Goal: Information Seeking & Learning: Find specific fact

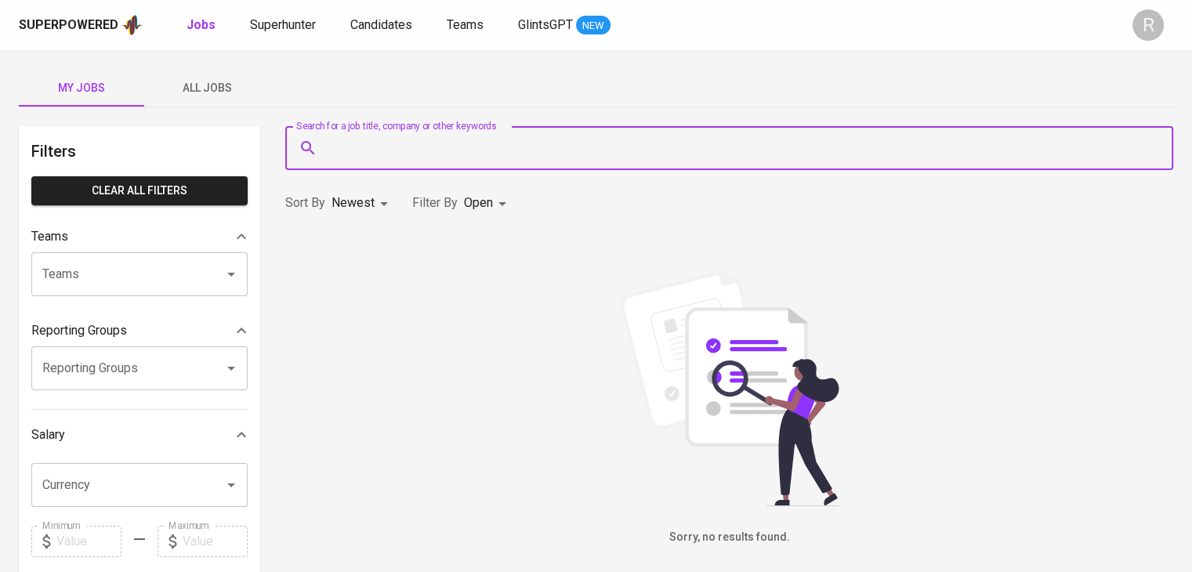
click at [396, 161] on input "Search for a job title, company or other keywords" at bounding box center [733, 148] width 819 height 30
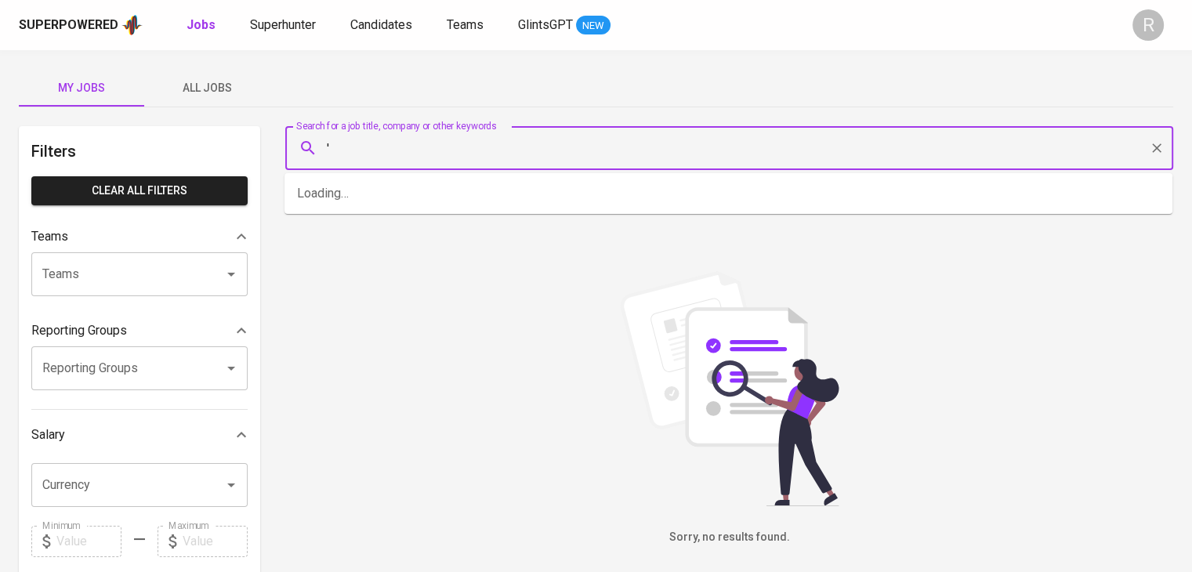
paste input "[EMAIL_ADDRESS][DOMAIN_NAME]"
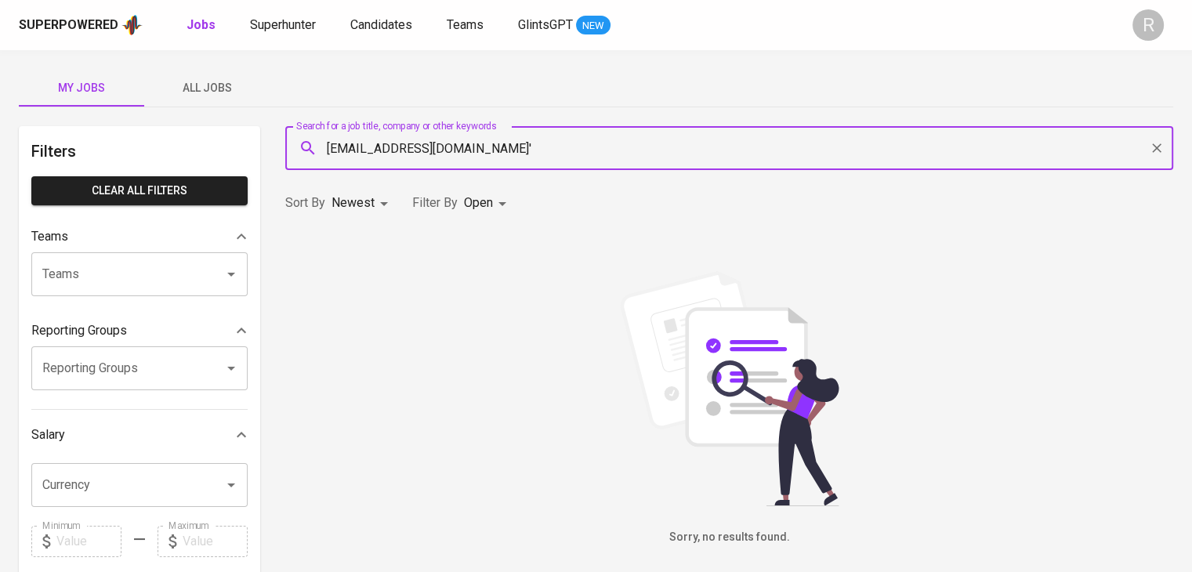
type input "[EMAIL_ADDRESS][DOMAIN_NAME]'"
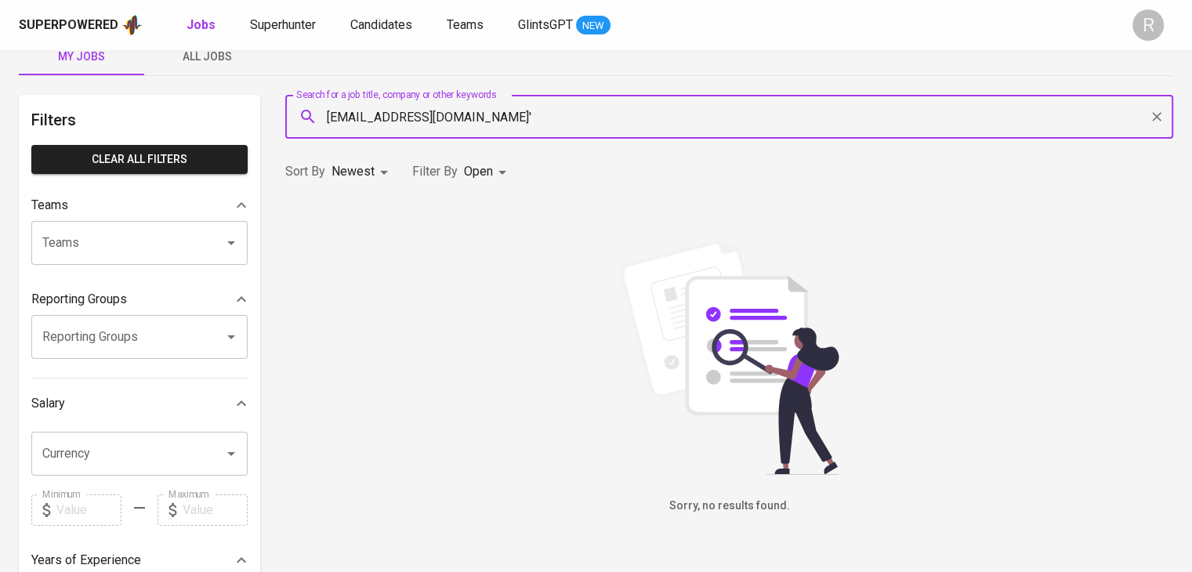
scroll to position [40, 0]
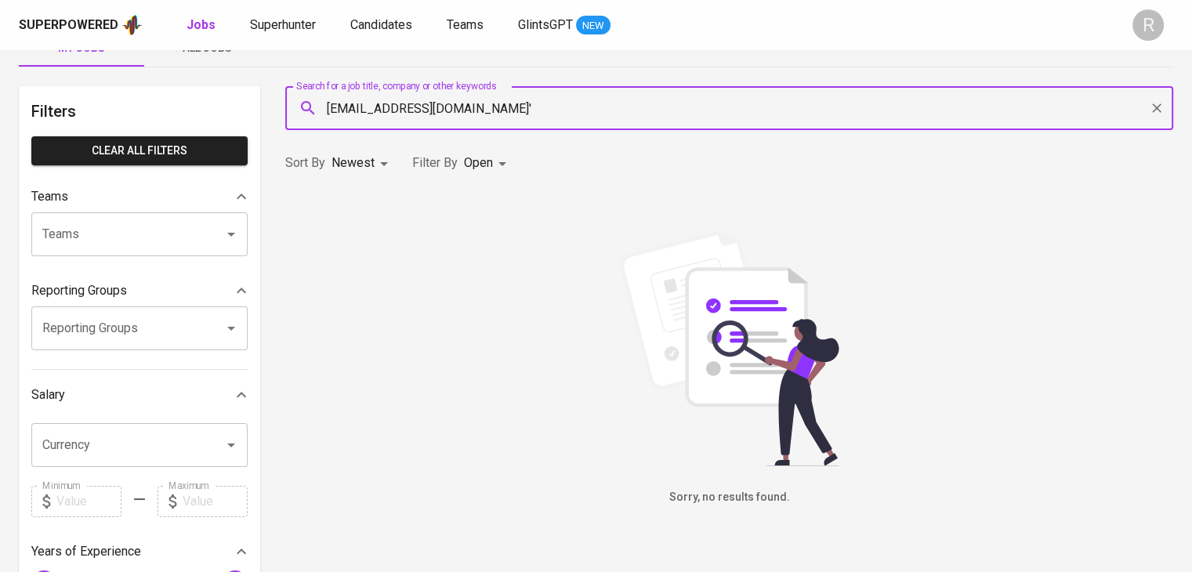
click at [393, 35] on div "Superpowered Jobs Superhunter Candidates Teams GlintsGPT NEW" at bounding box center [571, 25] width 1104 height 24
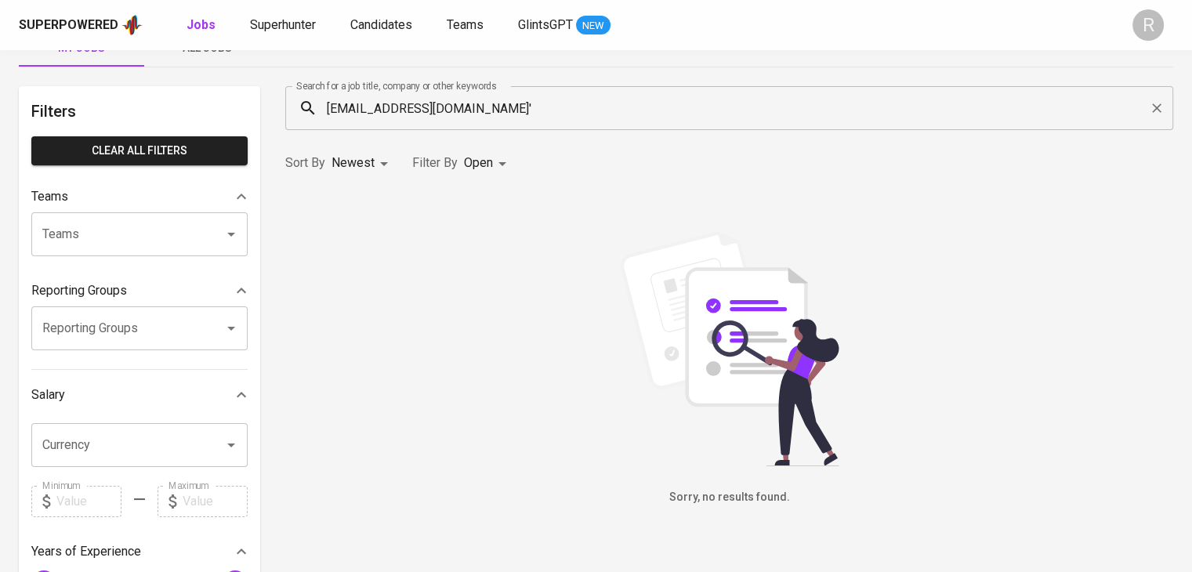
click at [386, 13] on div "Superpowered Jobs Superhunter Candidates Teams GlintsGPT NEW" at bounding box center [571, 25] width 1104 height 24
click at [386, 20] on span "Candidates" at bounding box center [381, 24] width 62 height 15
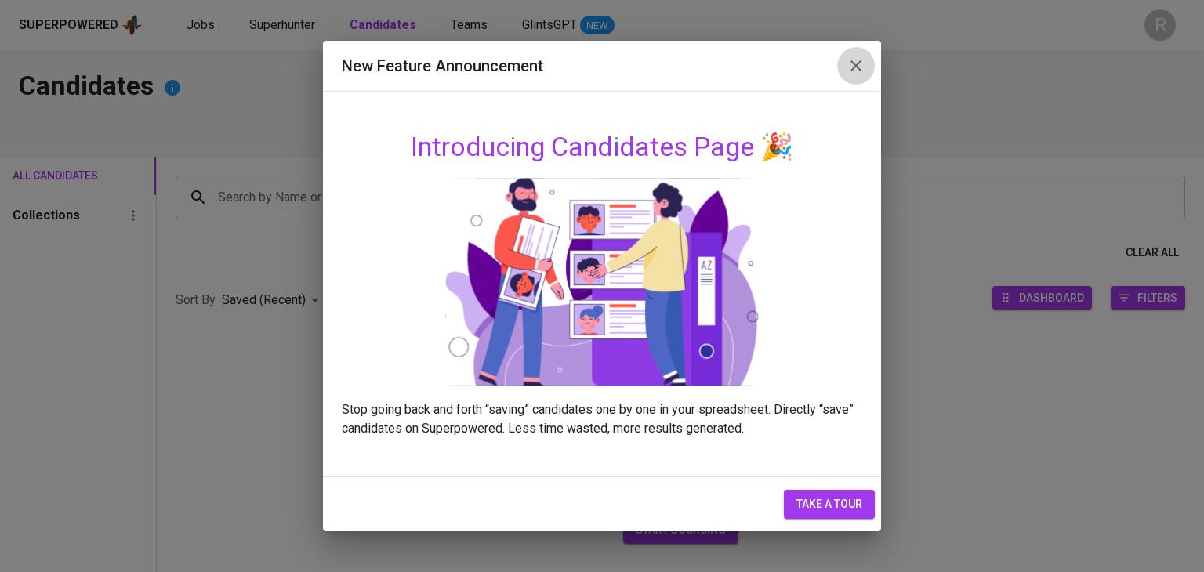
click at [853, 76] on button "button" at bounding box center [856, 66] width 38 height 38
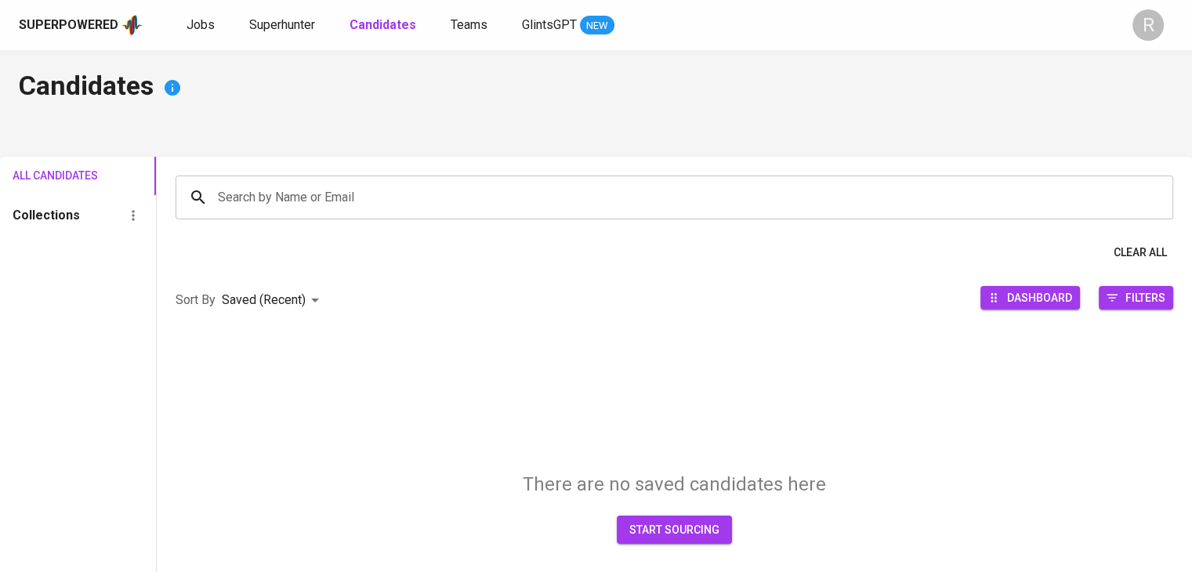
click at [439, 205] on input "Search by Name or Email" at bounding box center [678, 198] width 928 height 30
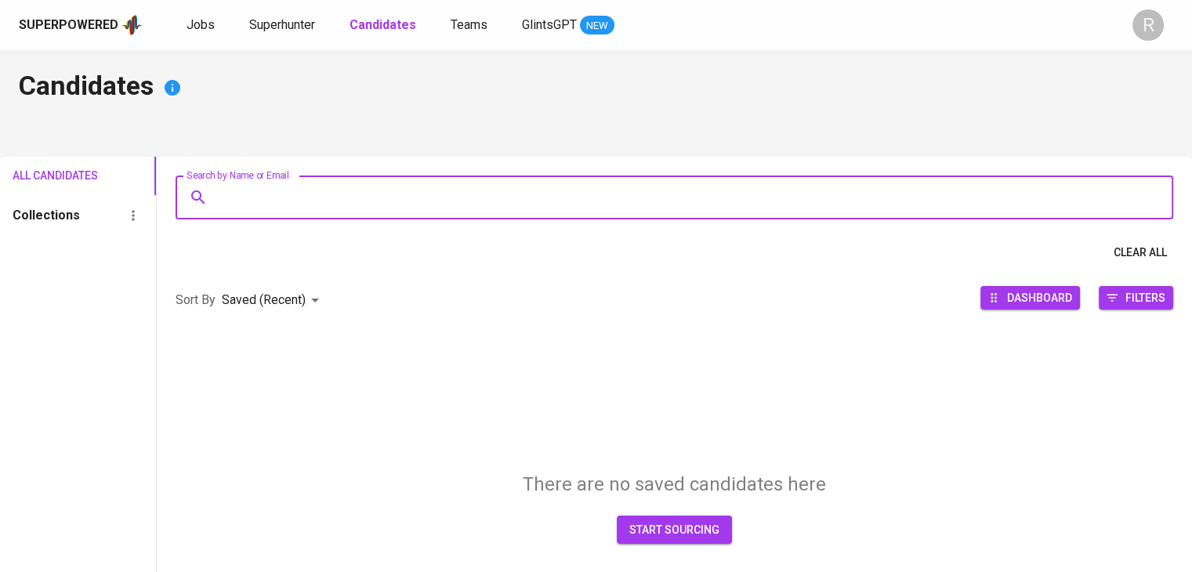
paste input "[EMAIL_ADDRESS][DOMAIN_NAME]"
type input "[EMAIL_ADDRESS][DOMAIN_NAME]"
paste input "[EMAIL_ADDRESS][DOMAIN_NAME]"
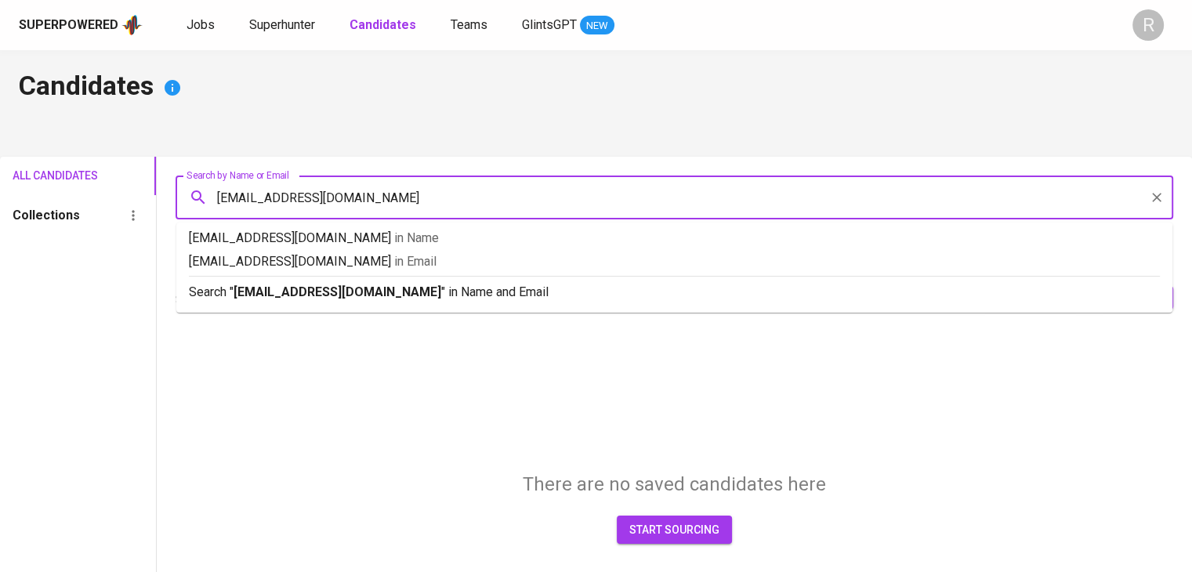
type input "[EMAIL_ADDRESS][DOMAIN_NAME]"
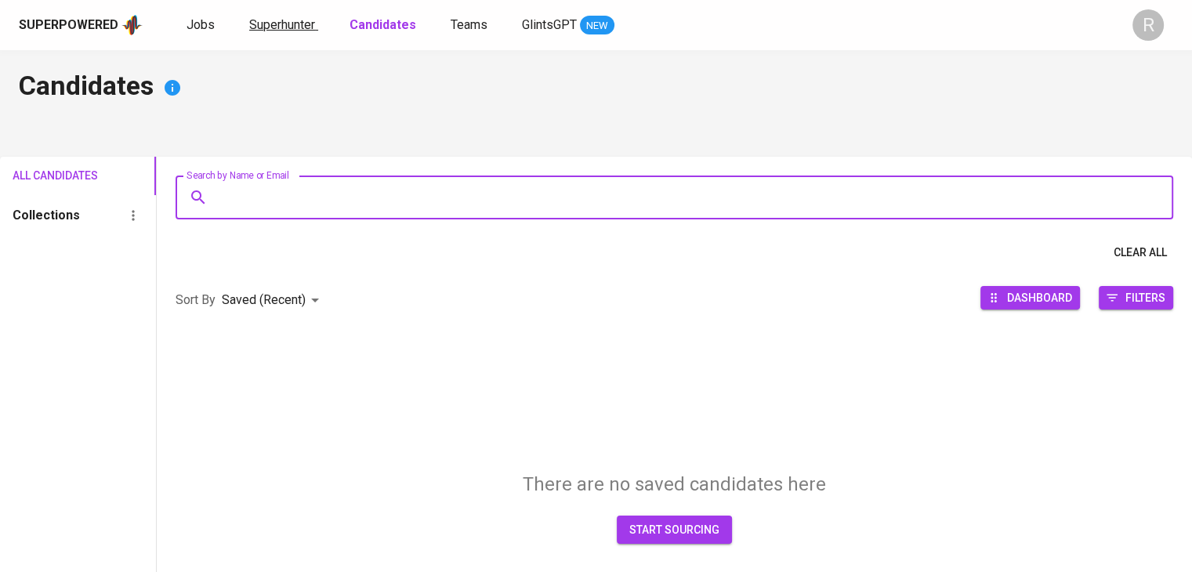
click at [282, 27] on span "Superhunter" at bounding box center [282, 24] width 66 height 15
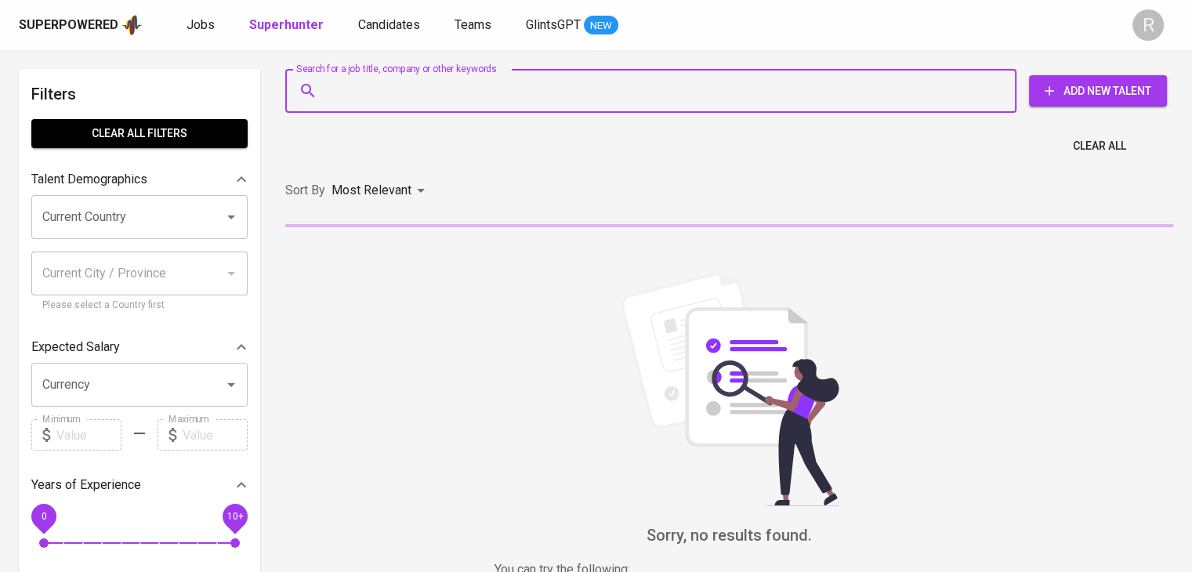
click at [388, 100] on input "Search for a job title, company or other keywords" at bounding box center [655, 91] width 662 height 30
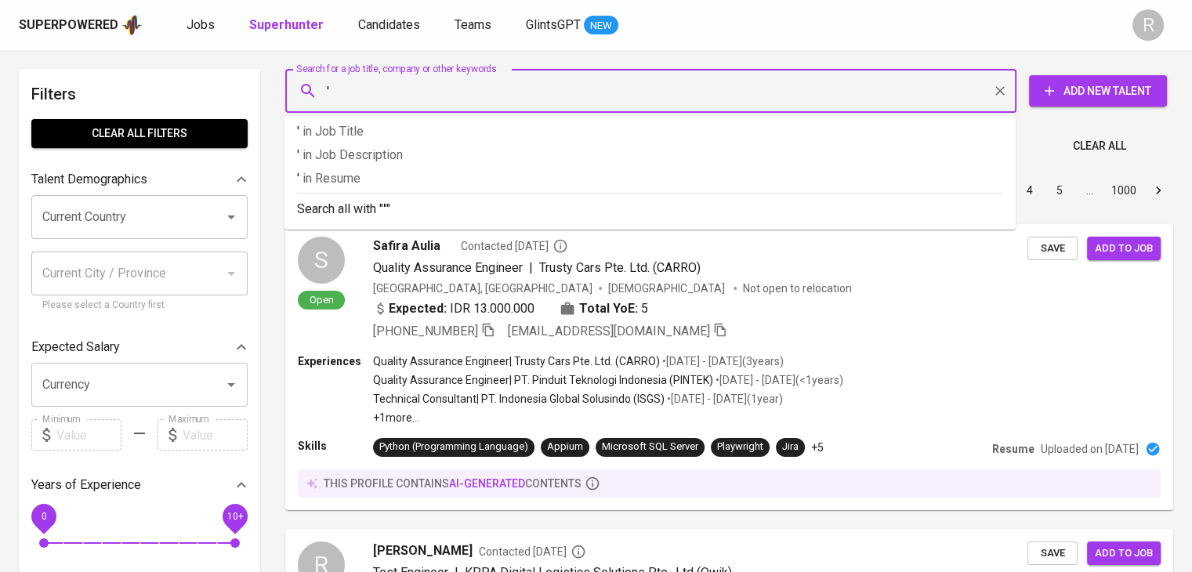
click at [388, 100] on input "'" at bounding box center [655, 91] width 662 height 30
paste input "[EMAIL_ADDRESS][DOMAIN_NAME]"
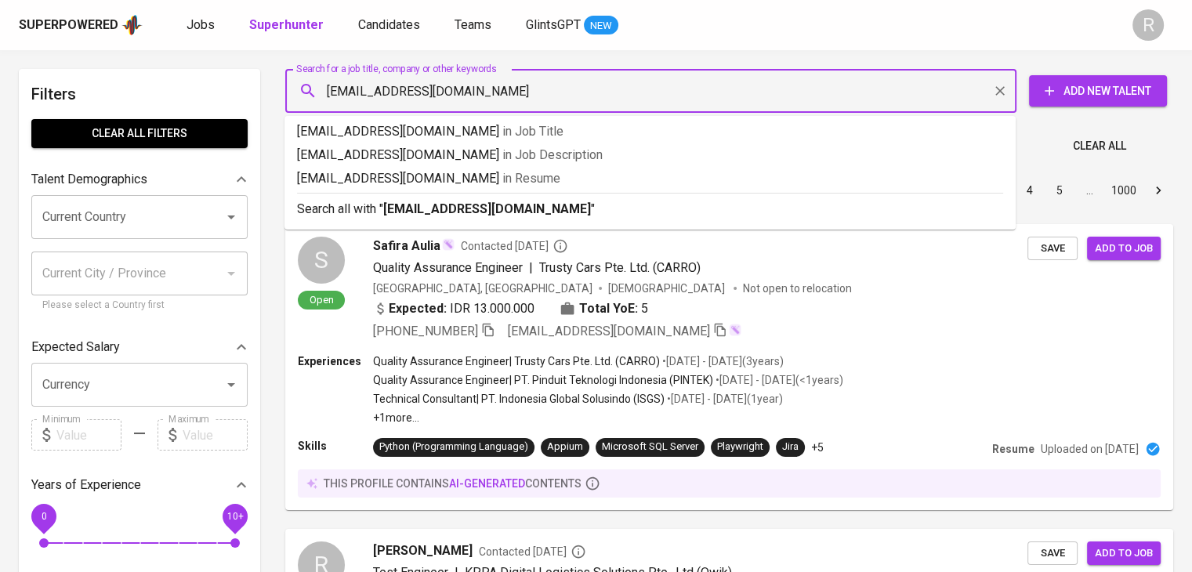
type input "[EMAIL_ADDRESS][DOMAIN_NAME]'"
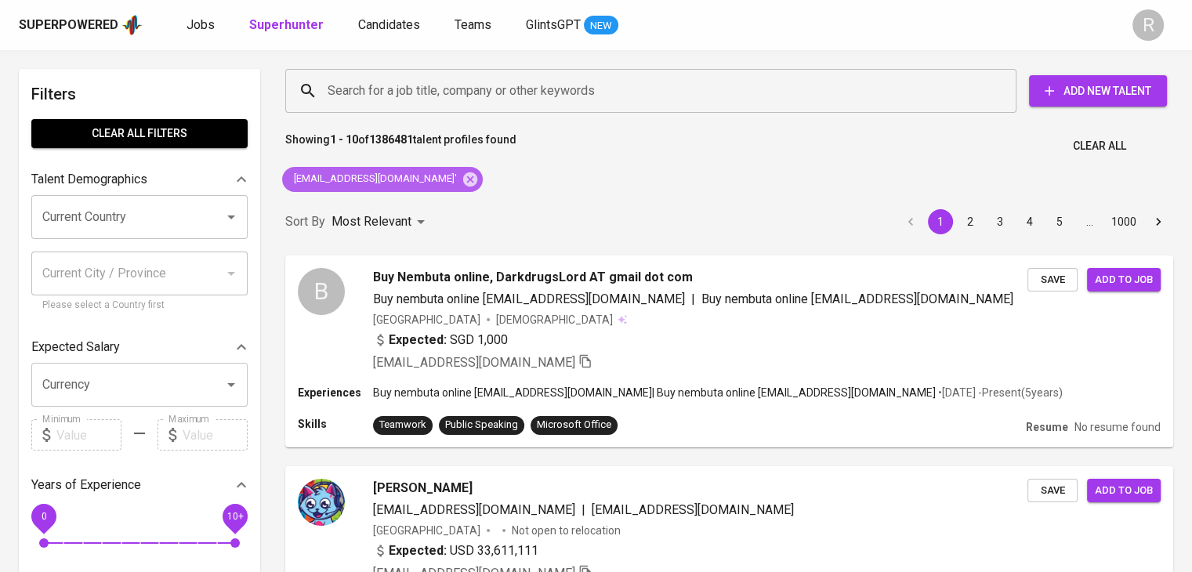
click at [331, 179] on span "[EMAIL_ADDRESS][DOMAIN_NAME]'" at bounding box center [374, 179] width 184 height 15
click at [357, 183] on span "[EMAIL_ADDRESS][DOMAIN_NAME]'" at bounding box center [374, 179] width 184 height 15
